Goal: Find specific page/section: Find specific page/section

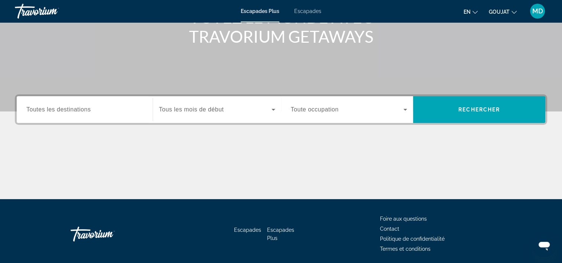
scroll to position [138, 0]
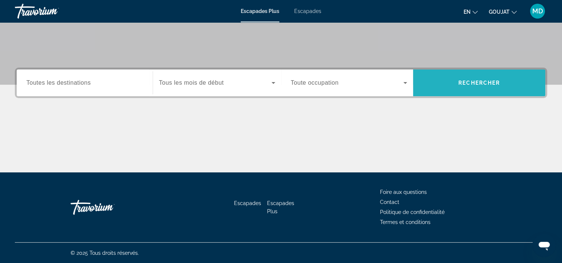
click at [451, 79] on span "Widget de recherche" at bounding box center [479, 83] width 132 height 18
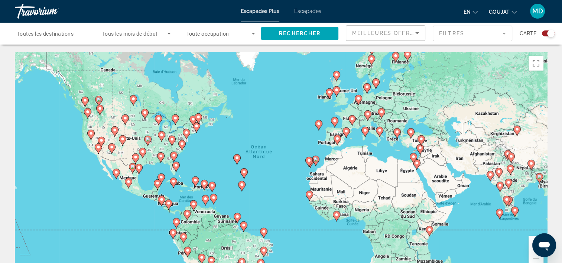
click at [306, 10] on span "Escapades" at bounding box center [307, 11] width 27 height 6
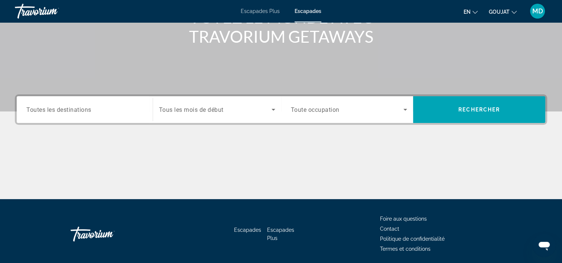
scroll to position [138, 0]
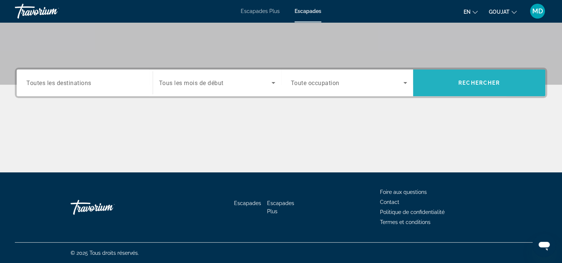
click at [515, 87] on span "Widget de recherche" at bounding box center [479, 83] width 132 height 18
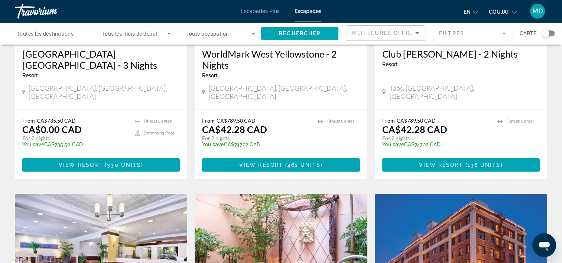
scroll to position [186, 0]
